Goal: Task Accomplishment & Management: Manage account settings

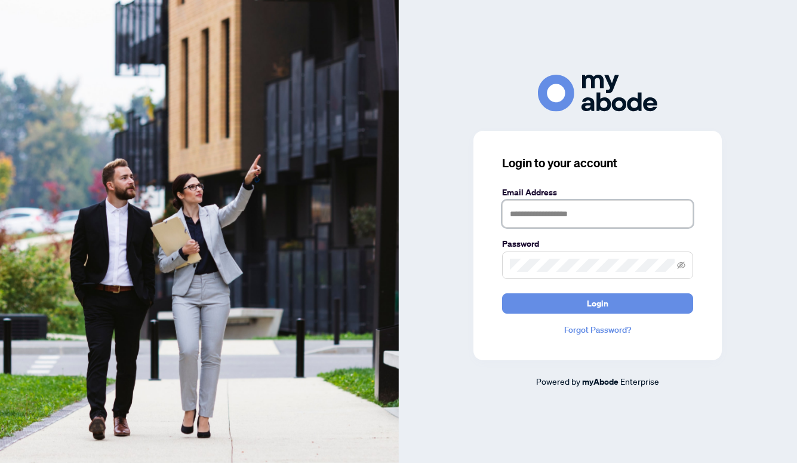
click at [576, 212] on input "text" at bounding box center [597, 213] width 191 height 27
type input "**********"
click at [612, 307] on button "Login" at bounding box center [597, 303] width 191 height 20
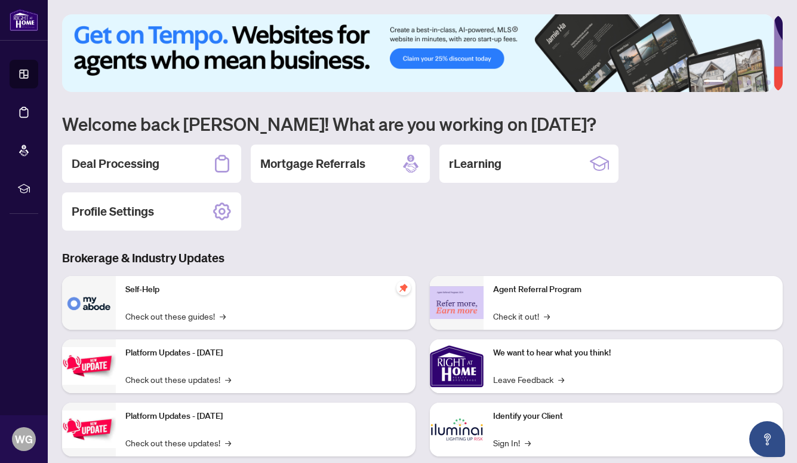
click at [29, 70] on icon at bounding box center [24, 74] width 12 height 12
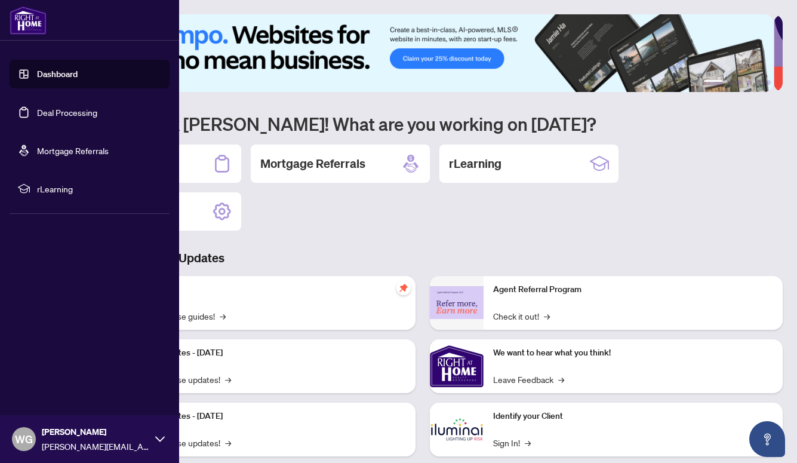
click at [92, 113] on link "Deal Processing" at bounding box center [67, 112] width 60 height 11
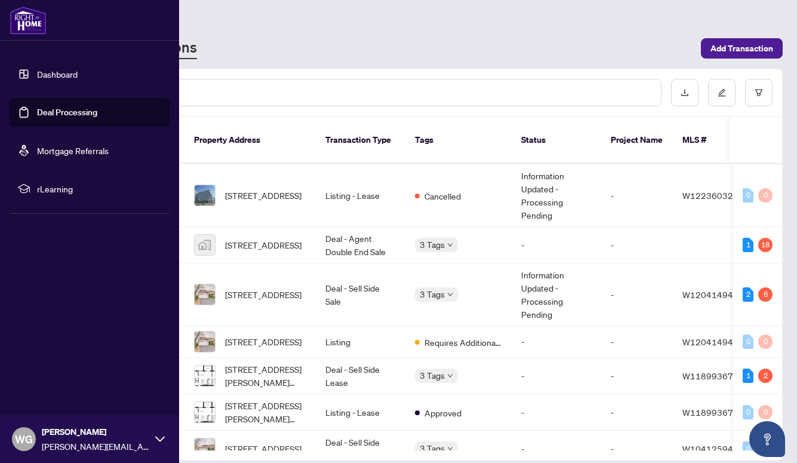
scroll to position [272, 0]
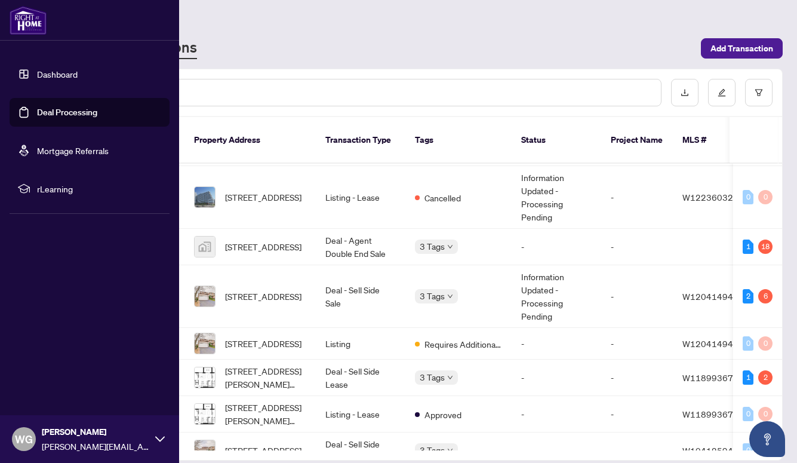
click at [379, 287] on td "Deal - Sell Side Sale" at bounding box center [361, 296] width 90 height 63
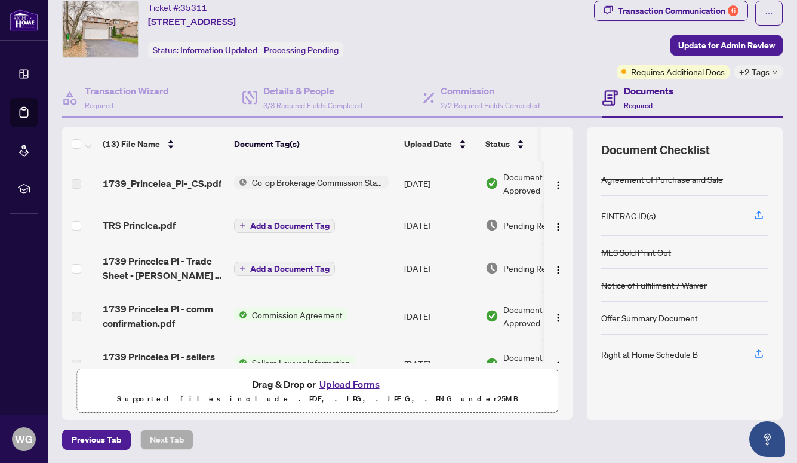
click at [348, 175] on span "Co-op Brokerage Commission Statement" at bounding box center [317, 181] width 141 height 13
click at [172, 181] on span "1739_Princelea_Pl-_CS.pdf" at bounding box center [162, 183] width 119 height 14
click at [438, 195] on td "[DATE]" at bounding box center [439, 183] width 81 height 45
click at [322, 181] on span "Co-op Brokerage Commission Statement" at bounding box center [317, 181] width 141 height 13
click at [182, 183] on span "1739_Princelea_Pl-_CS.pdf" at bounding box center [162, 183] width 119 height 14
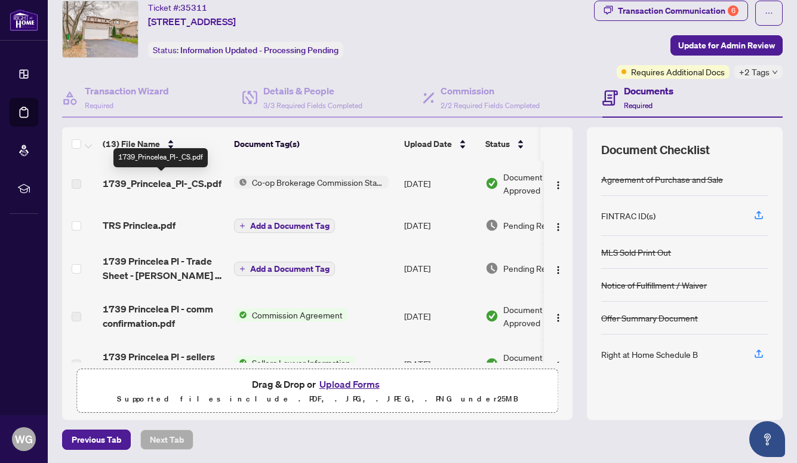
click at [76, 180] on label at bounding box center [77, 183] width 10 height 13
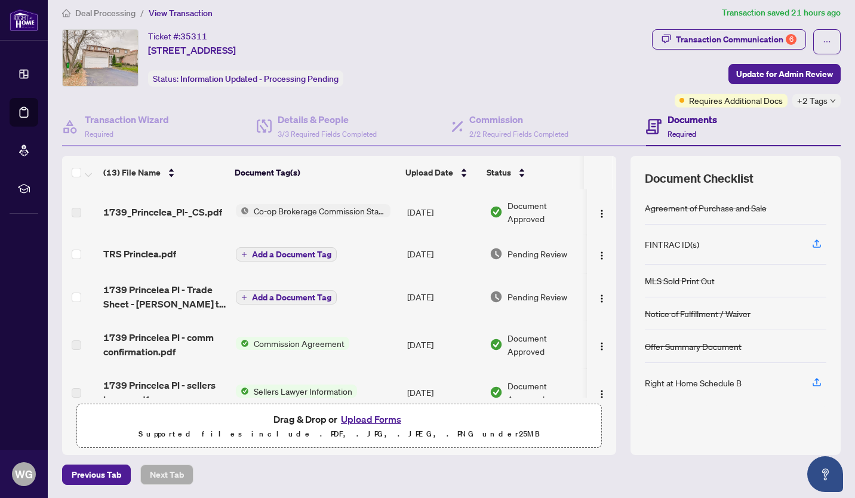
click at [723, 40] on div "Transaction Communication 6" at bounding box center [736, 39] width 121 height 19
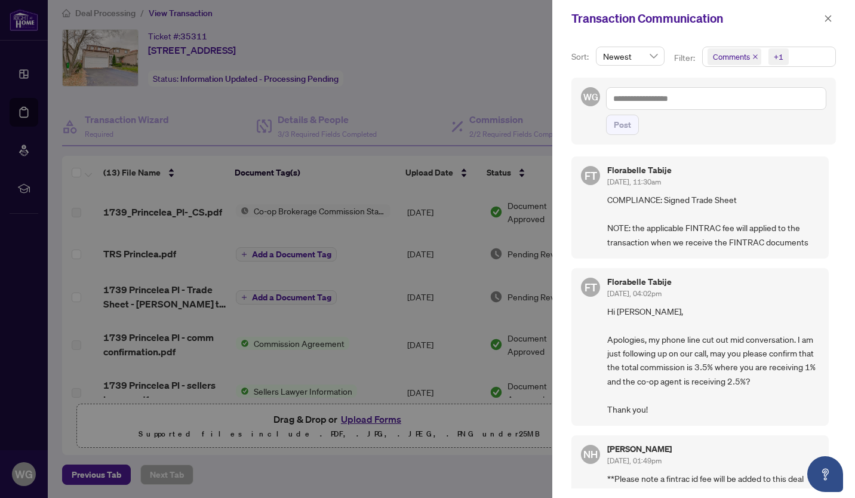
click at [667, 226] on span "COMPLIANCE: Signed Trade Sheet NOTE: the applicable FINTRAC fee will applied to…" at bounding box center [713, 221] width 212 height 56
click at [170, 261] on div at bounding box center [427, 249] width 855 height 498
click at [232, 252] on div at bounding box center [427, 249] width 855 height 498
click at [796, 26] on span "button" at bounding box center [828, 18] width 8 height 19
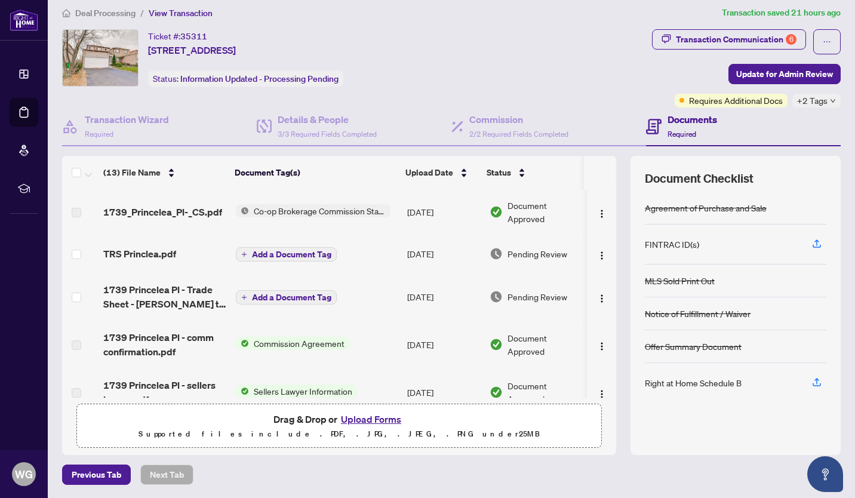
click at [528, 259] on td "Pending Review" at bounding box center [536, 254] width 103 height 38
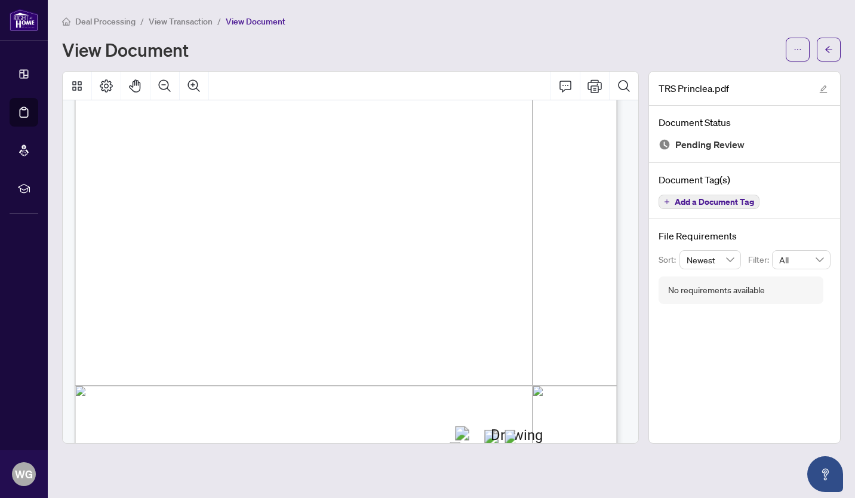
scroll to position [184, 0]
click at [796, 46] on icon "arrow-left" at bounding box center [828, 49] width 7 height 7
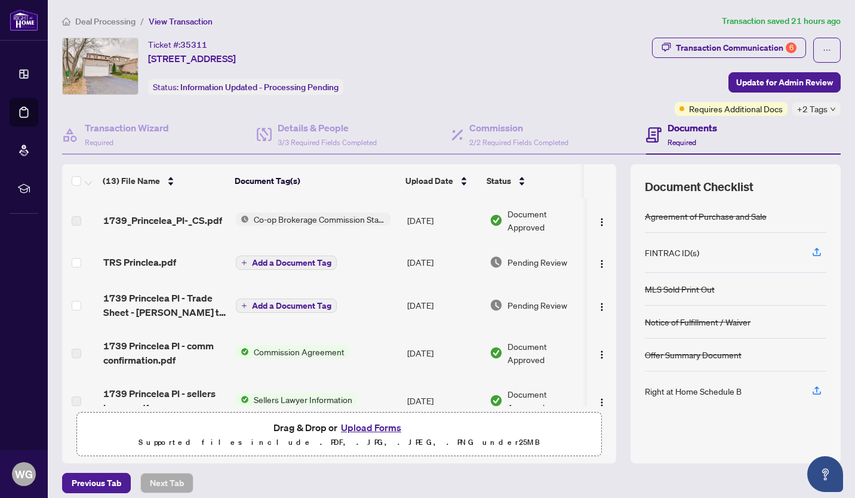
click at [692, 50] on div "Transaction Communication 6" at bounding box center [736, 47] width 121 height 19
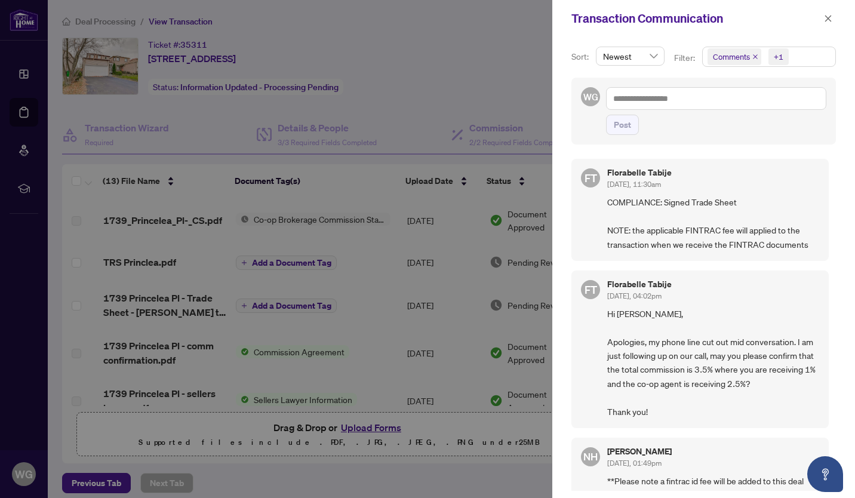
click at [796, 18] on icon "close" at bounding box center [828, 18] width 8 height 8
